Goal: Communication & Community: Answer question/provide support

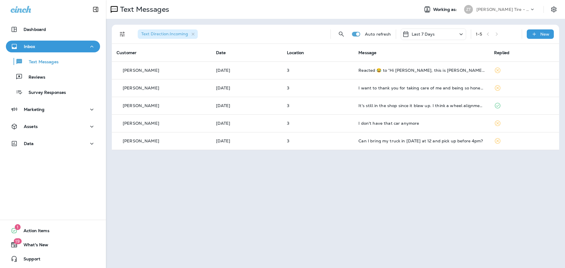
click at [495, 11] on p "[PERSON_NAME] Tire - [GEOGRAPHIC_DATA]" at bounding box center [503, 9] width 53 height 5
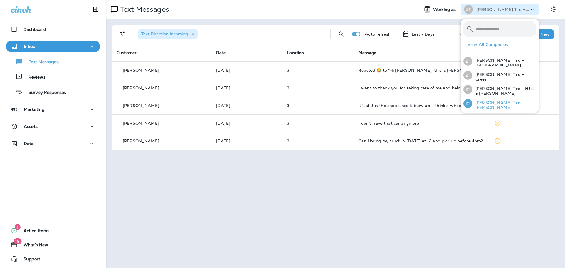
click at [489, 102] on p "[PERSON_NAME] Tire - [PERSON_NAME]" at bounding box center [505, 104] width 64 height 9
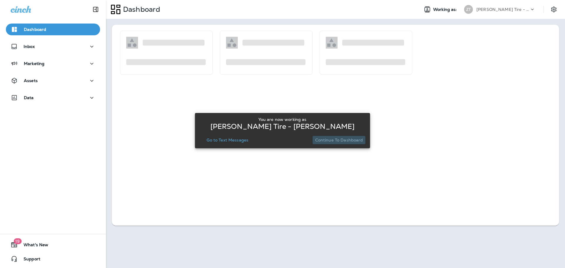
click at [340, 143] on p "Continue to Dashboard" at bounding box center [339, 140] width 48 height 5
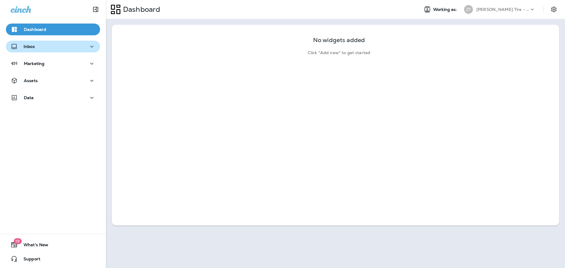
click at [47, 47] on div "Inbox" at bounding box center [53, 46] width 85 height 7
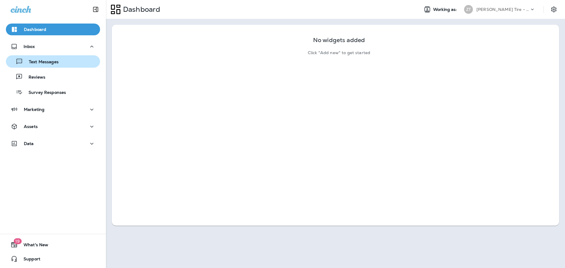
click at [44, 62] on p "Text Messages" at bounding box center [41, 62] width 36 height 6
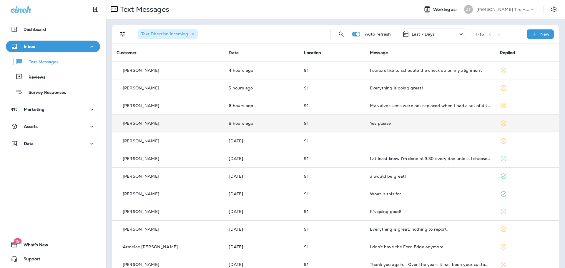
click at [399, 119] on td "Yes please" at bounding box center [430, 124] width 130 height 18
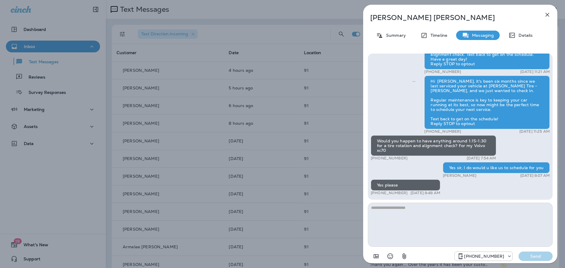
click at [392, 208] on textarea at bounding box center [460, 225] width 185 height 44
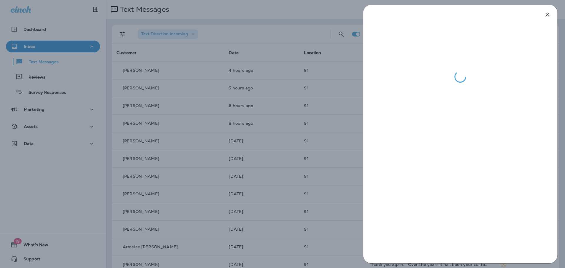
click at [355, 155] on div at bounding box center [282, 134] width 565 height 268
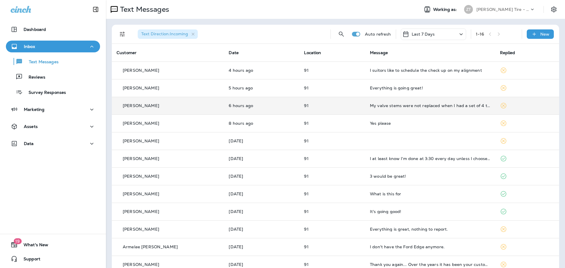
click at [380, 109] on td "My valve stems were not replaced when I had a set of 4 tires and alignment comp…" at bounding box center [430, 106] width 130 height 18
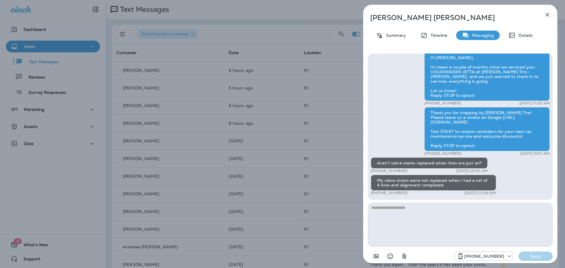
click at [409, 211] on textarea at bounding box center [460, 225] width 185 height 44
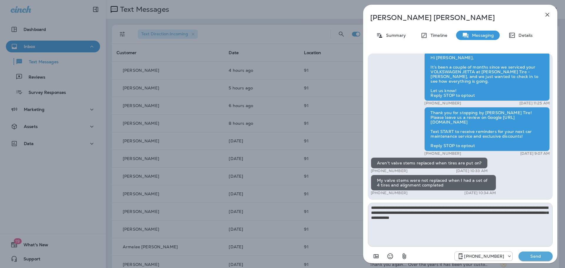
type textarea "**********"
click at [535, 258] on p "Send" at bounding box center [536, 256] width 25 height 5
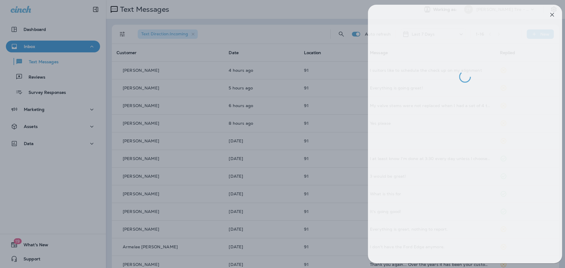
click at [362, 166] on div at bounding box center [287, 134] width 565 height 268
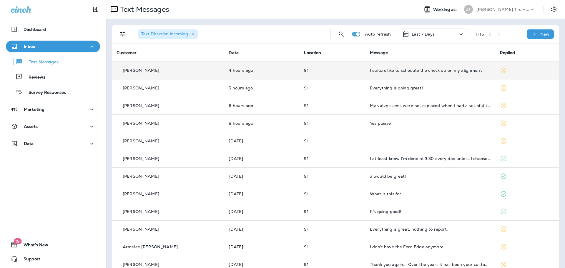
click at [392, 71] on div "I suitors like to schedule the check up on my alignment" at bounding box center [430, 70] width 120 height 5
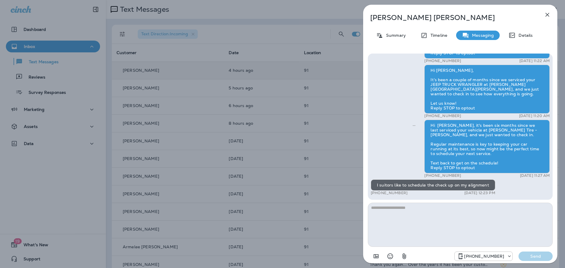
click at [406, 208] on textarea at bounding box center [460, 225] width 185 height 44
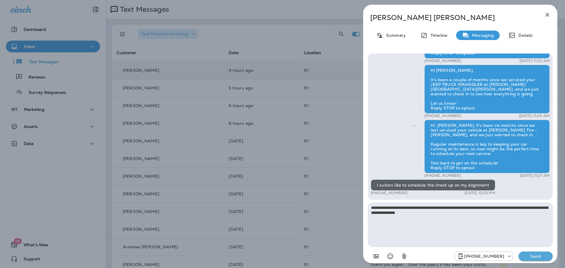
click at [405, 207] on textarea "**********" at bounding box center [460, 225] width 185 height 44
type textarea "**********"
click at [533, 256] on p "Send" at bounding box center [536, 256] width 25 height 5
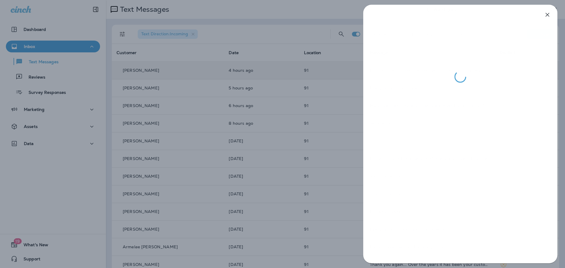
click at [279, 196] on div at bounding box center [282, 134] width 565 height 268
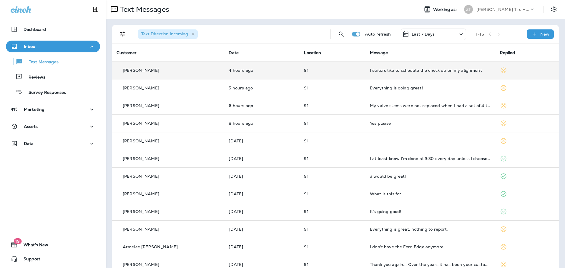
click at [42, 47] on div "Inbox" at bounding box center [53, 46] width 85 height 7
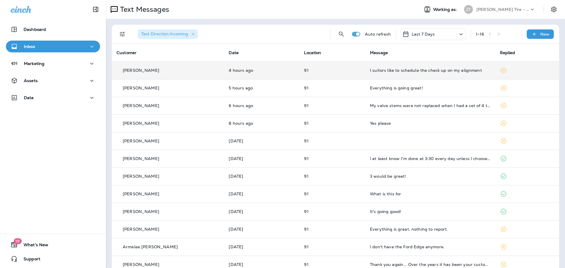
click at [498, 9] on p "[PERSON_NAME] Tire - [PERSON_NAME]" at bounding box center [503, 9] width 53 height 5
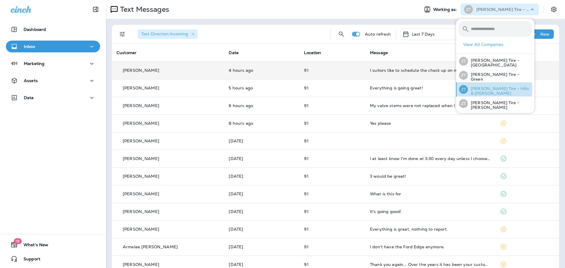
click at [488, 89] on p "[PERSON_NAME] Tire - Hills & [PERSON_NAME]" at bounding box center [500, 90] width 64 height 9
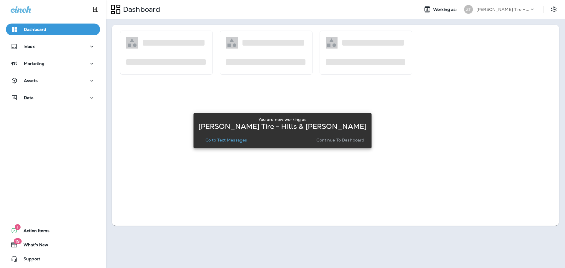
click at [333, 138] on p "Continue to Dashboard" at bounding box center [341, 140] width 48 height 5
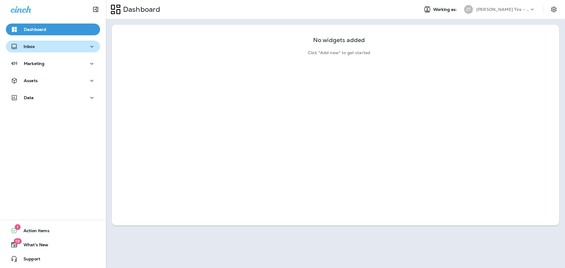
click at [61, 44] on div "Inbox" at bounding box center [53, 46] width 85 height 7
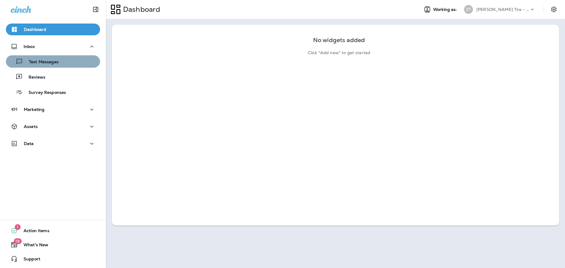
click at [59, 67] on button "Text Messages" at bounding box center [53, 61] width 94 height 12
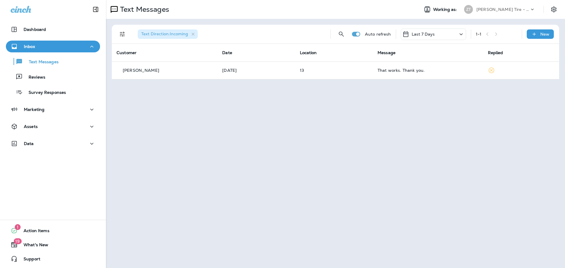
click at [499, 11] on p "[PERSON_NAME] Tire - Hills & [PERSON_NAME]" at bounding box center [503, 9] width 53 height 5
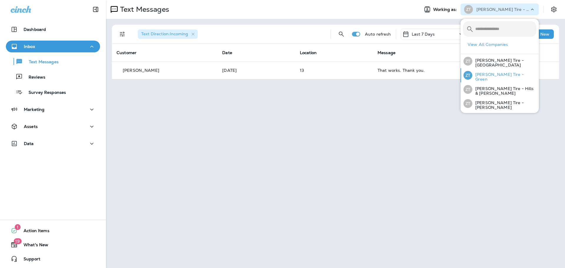
click at [490, 80] on div "[PERSON_NAME] Tire - Green" at bounding box center [500, 75] width 78 height 14
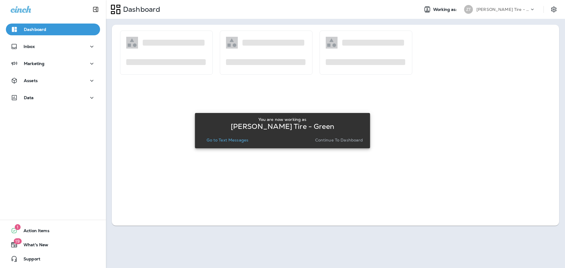
click at [354, 142] on p "Continue to Dashboard" at bounding box center [339, 140] width 48 height 5
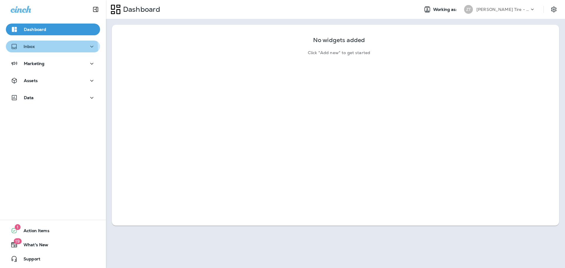
click at [29, 50] on div "Inbox" at bounding box center [23, 46] width 24 height 7
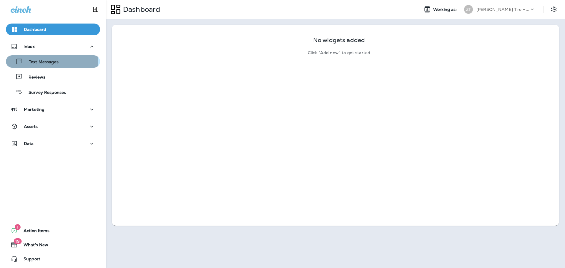
click at [39, 65] on div "Text Messages" at bounding box center [33, 61] width 50 height 9
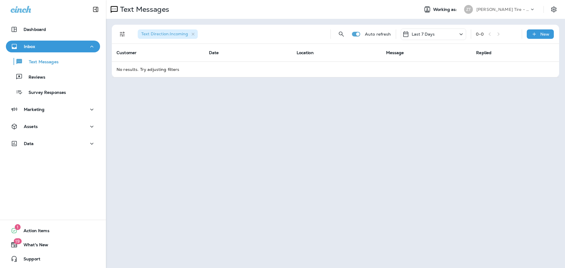
click at [269, 132] on div "Text Messages Working as: [PERSON_NAME] Tire - Green Text Direction : Incoming …" at bounding box center [335, 134] width 459 height 268
